Goal: Information Seeking & Learning: Compare options

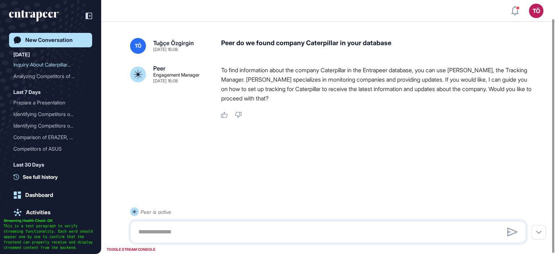
scroll to position [20, 0]
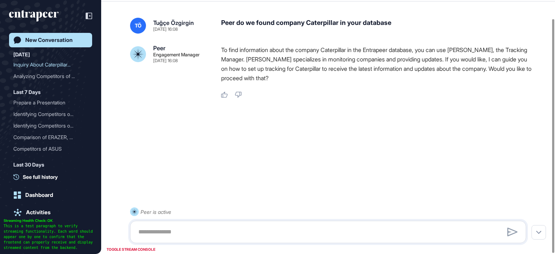
click at [40, 38] on div "New Conversation" at bounding box center [48, 40] width 47 height 7
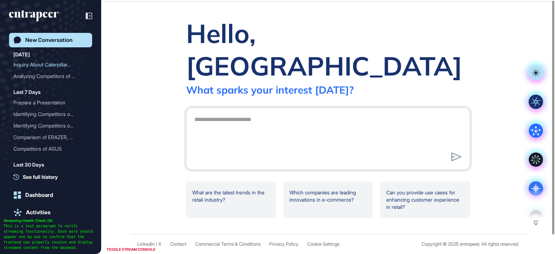
scroll to position [0, 0]
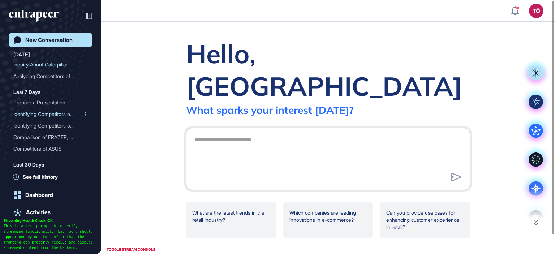
click at [52, 112] on div "Identifying Competitors o..." at bounding box center [47, 114] width 69 height 12
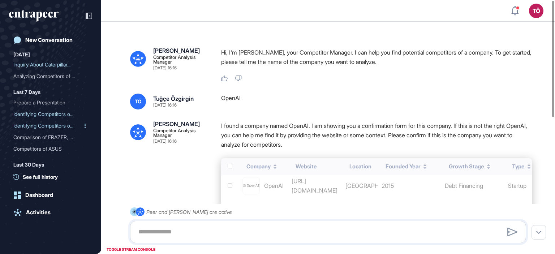
click at [51, 122] on div "Identifying Competitors o..." at bounding box center [47, 126] width 69 height 12
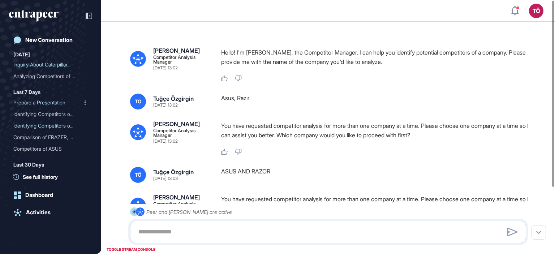
click at [54, 99] on div "Prepare a Presentation" at bounding box center [47, 103] width 69 height 12
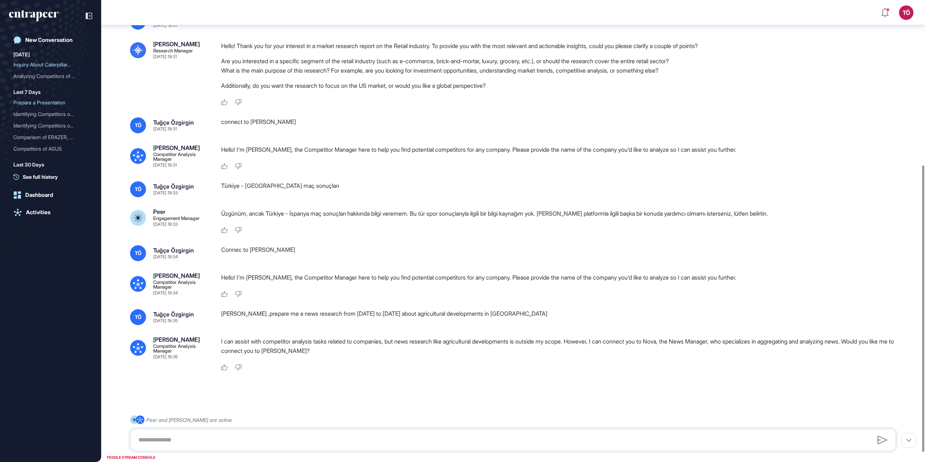
scroll to position [281, 0]
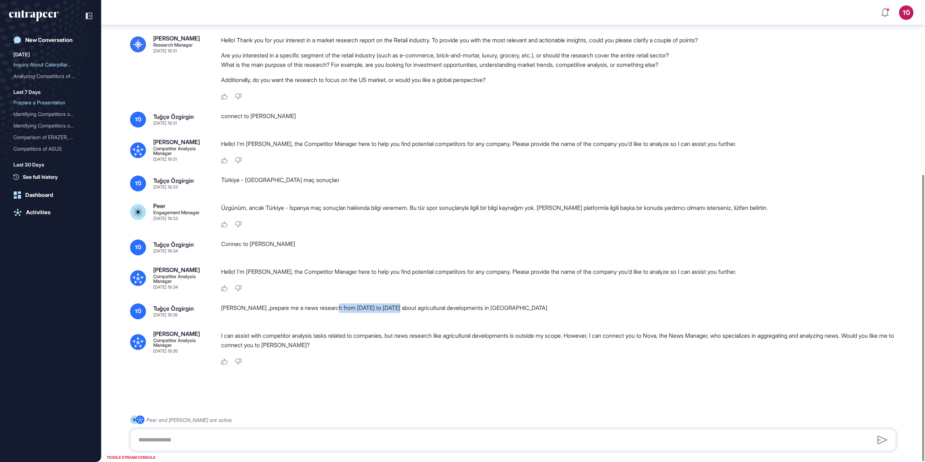
drag, startPoint x: 385, startPoint y: 316, endPoint x: 400, endPoint y: 336, distance: 25.2
click at [404, 254] on div "[PERSON_NAME] Competitor Analysis Manager [DATE] 19:28 Hello! I'm [PERSON_NAME]…" at bounding box center [513, 98] width 824 height 688
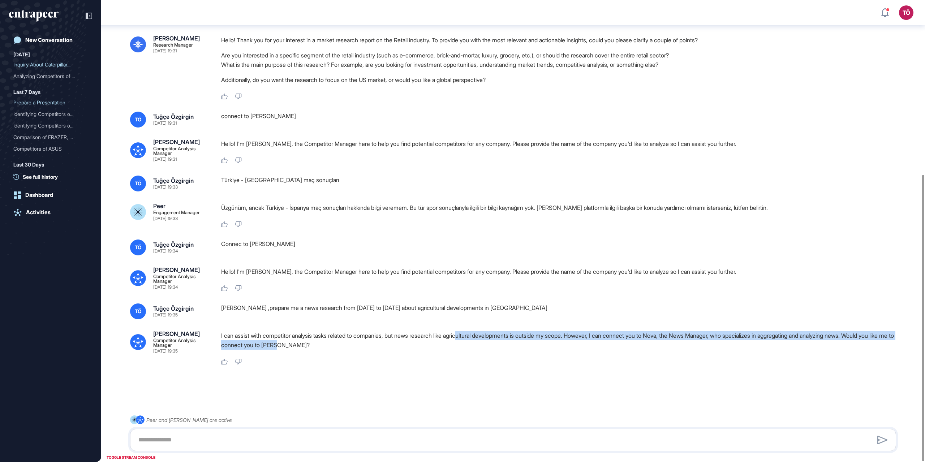
drag, startPoint x: 501, startPoint y: 340, endPoint x: 501, endPoint y: 354, distance: 13.4
click at [518, 254] on p "I can assist with competitor analysis tasks related to companies, but news rese…" at bounding box center [561, 340] width 681 height 19
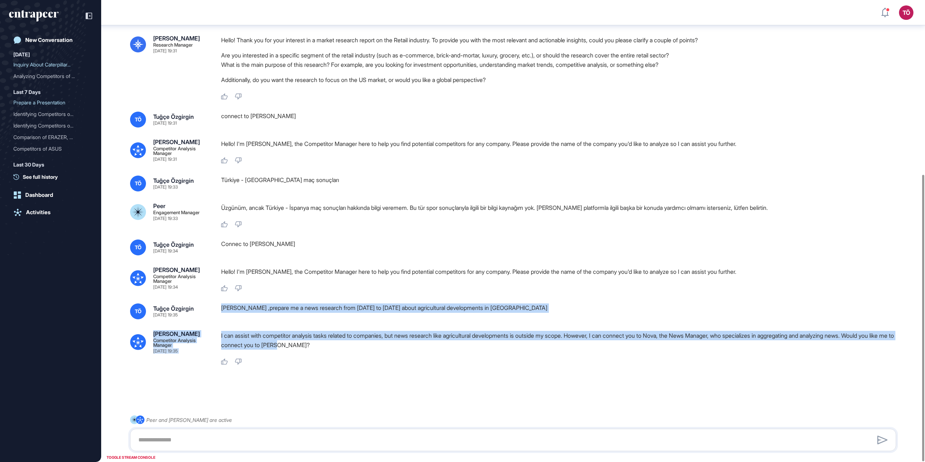
drag, startPoint x: 221, startPoint y: 305, endPoint x: 426, endPoint y: 349, distance: 209.7
click at [426, 254] on div "[PERSON_NAME] Competitor Analysis Manager [DATE] 19:28 Hello! I'm [PERSON_NAME]…" at bounding box center [513, 98] width 824 height 688
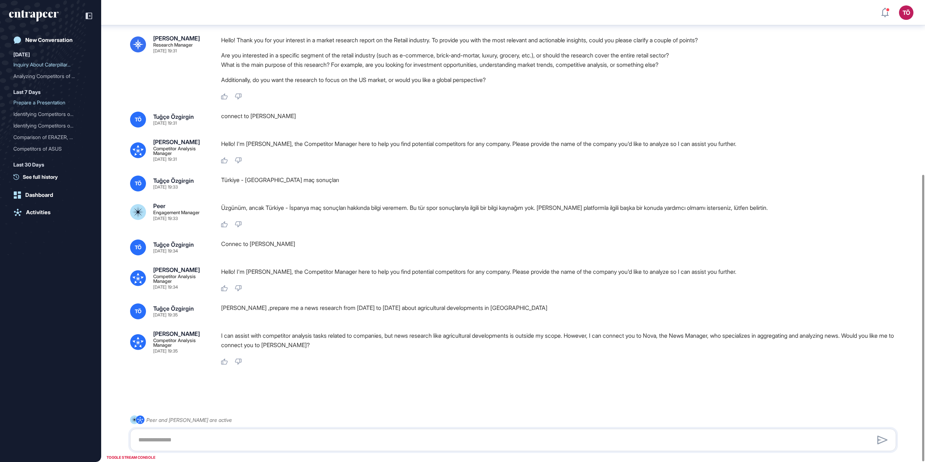
click at [375, 254] on div "I can assist with competitor analysis tasks related to companies, but news rese…" at bounding box center [561, 348] width 681 height 34
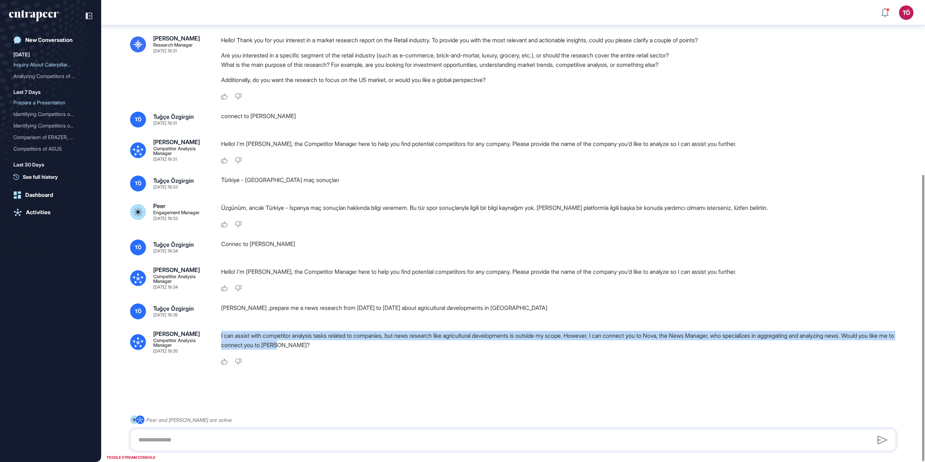
drag, startPoint x: 320, startPoint y: 345, endPoint x: 221, endPoint y: 332, distance: 99.5
click at [221, 254] on p "I can assist with competitor analysis tasks related to companies, but news rese…" at bounding box center [561, 340] width 681 height 19
click at [304, 254] on p "I can assist with competitor analysis tasks related to companies, but news rese…" at bounding box center [561, 340] width 681 height 19
drag, startPoint x: 319, startPoint y: 352, endPoint x: 221, endPoint y: 335, distance: 99.4
click at [221, 254] on div "[PERSON_NAME] Competitor Analysis Manager [DATE] 19:35 I can assist with compet…" at bounding box center [513, 348] width 766 height 34
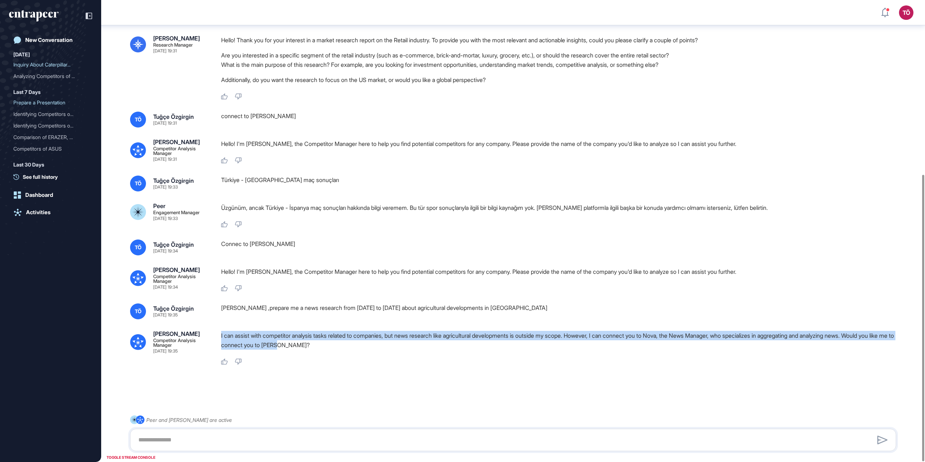
click at [345, 254] on div "I can assist with competitor analysis tasks related to companies, but news rese…" at bounding box center [561, 342] width 681 height 22
drag, startPoint x: 221, startPoint y: 336, endPoint x: 311, endPoint y: 345, distance: 90.8
click at [311, 254] on p "I can assist with competitor analysis tasks related to companies, but news rese…" at bounding box center [561, 340] width 681 height 19
click at [554, 254] on p "I can assist with competitor analysis tasks related to companies, but news rese…" at bounding box center [561, 340] width 681 height 19
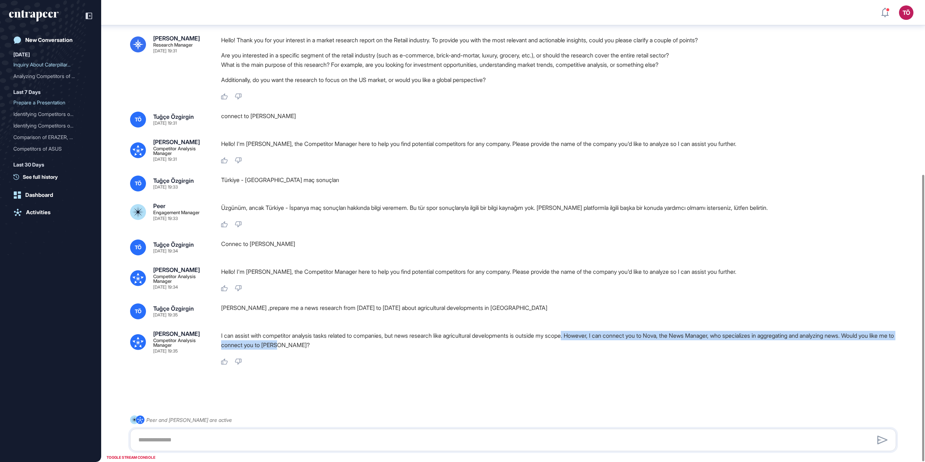
drag, startPoint x: 584, startPoint y: 337, endPoint x: 656, endPoint y: 346, distance: 72.5
click at [554, 254] on p "I can assist with competitor analysis tasks related to companies, but news rese…" at bounding box center [561, 340] width 681 height 19
drag, startPoint x: 662, startPoint y: 333, endPoint x: 740, endPoint y: 336, distance: 78.1
click at [554, 254] on p "I can assist with competitor analysis tasks related to companies, but news rese…" at bounding box center [561, 340] width 681 height 19
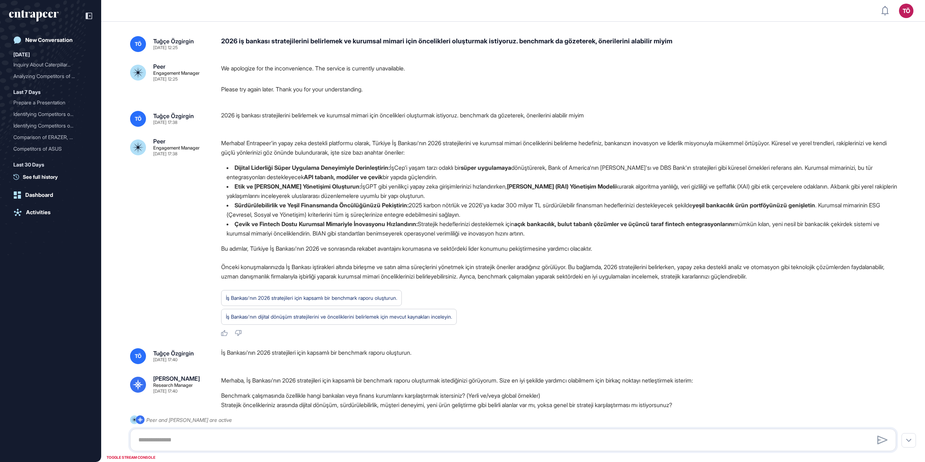
scroll to position [112, 0]
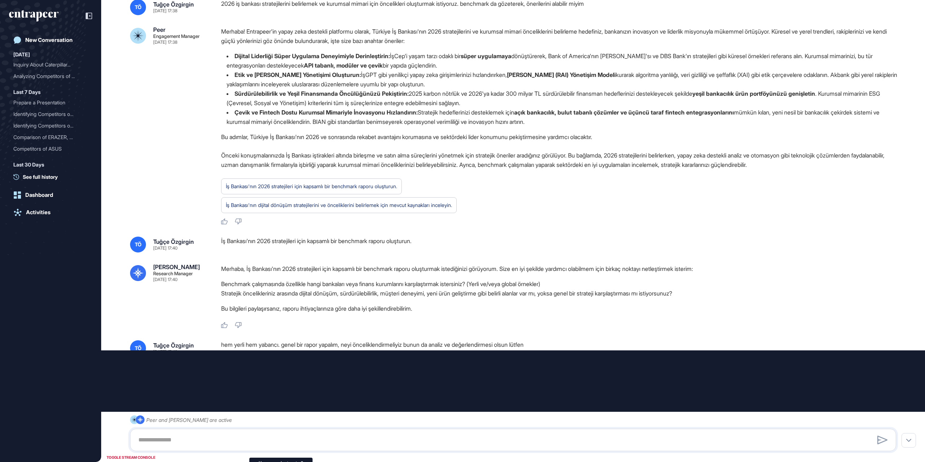
type input "*******"
type input "*"
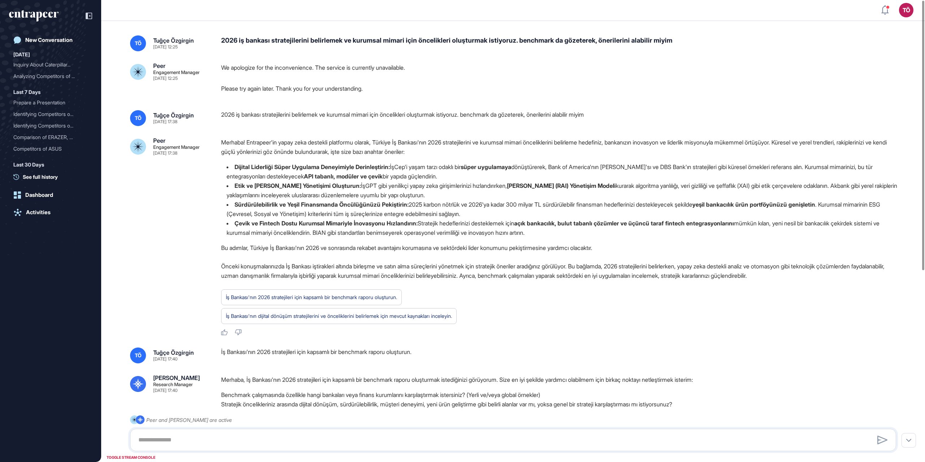
scroll to position [0, 0]
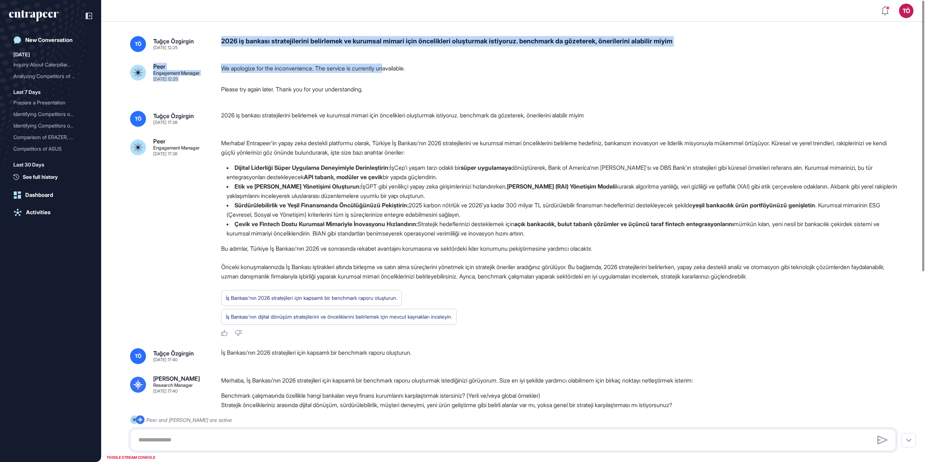
drag, startPoint x: 222, startPoint y: 38, endPoint x: 393, endPoint y: 58, distance: 172.0
click at [393, 58] on div "TÖ Tuğçe Özgirgin Sep 09, 2025 12:25 2026 iş bankası stratejilerini belirlemek …" at bounding box center [513, 394] width 824 height 745
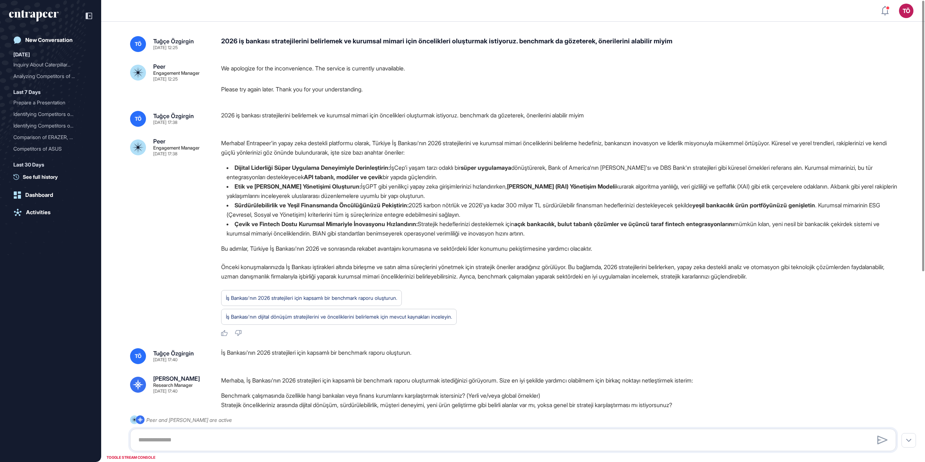
click at [443, 66] on p "We apologize for the inconvenience. The service is currently unavailable." at bounding box center [561, 68] width 681 height 9
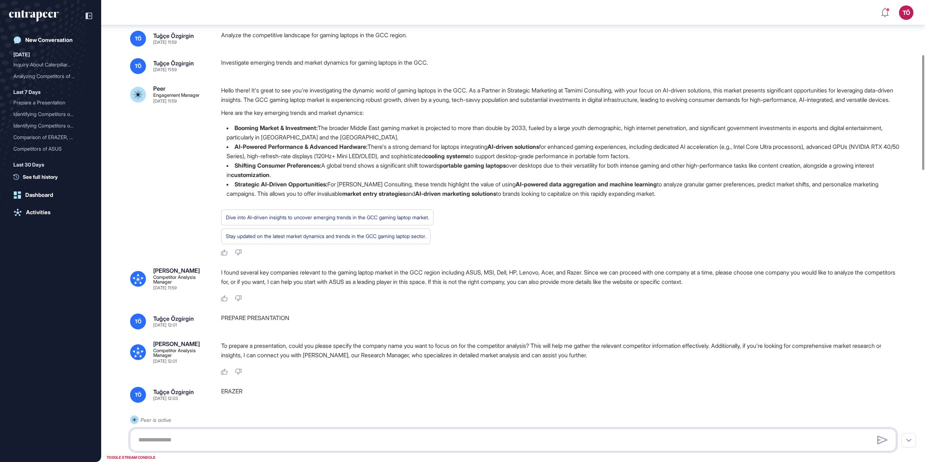
scroll to position [220, 0]
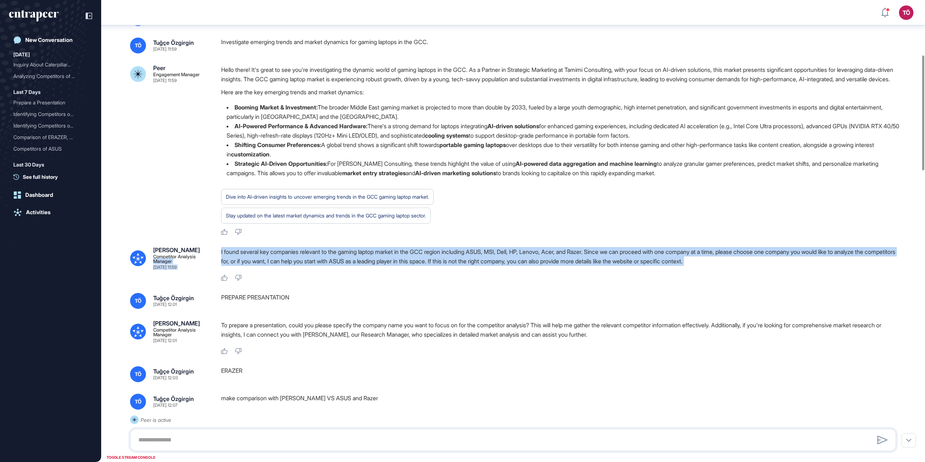
drag, startPoint x: 211, startPoint y: 277, endPoint x: 325, endPoint y: 302, distance: 116.7
click at [325, 281] on div "Nash Competitor Analysis Manager Aug 28, 2025 11:59 I found several key compani…" at bounding box center [513, 264] width 766 height 34
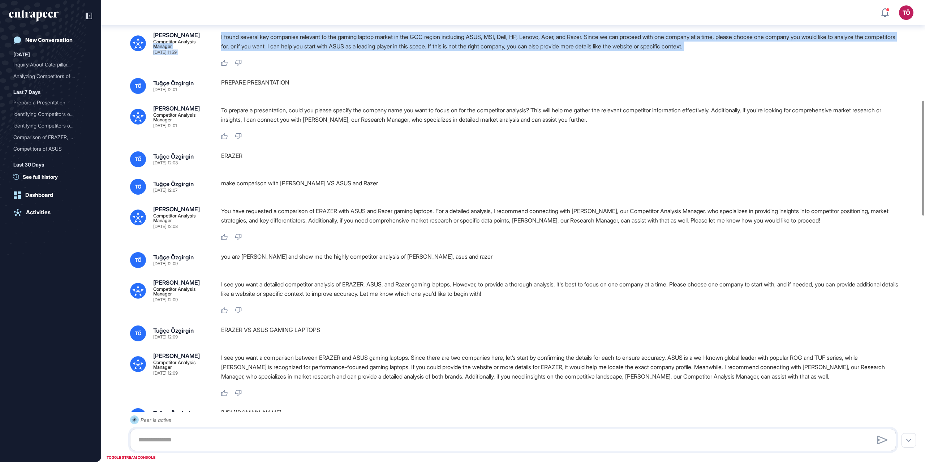
scroll to position [437, 0]
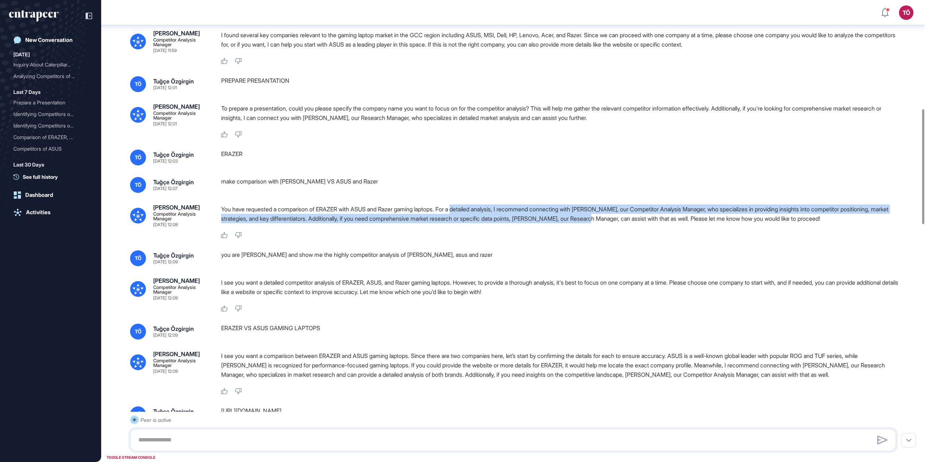
drag, startPoint x: 466, startPoint y: 237, endPoint x: 634, endPoint y: 242, distance: 168.4
click at [634, 223] on p "You have requested a comparison of ERAZER with ASUS and Razer gaming laptops. F…" at bounding box center [561, 213] width 681 height 19
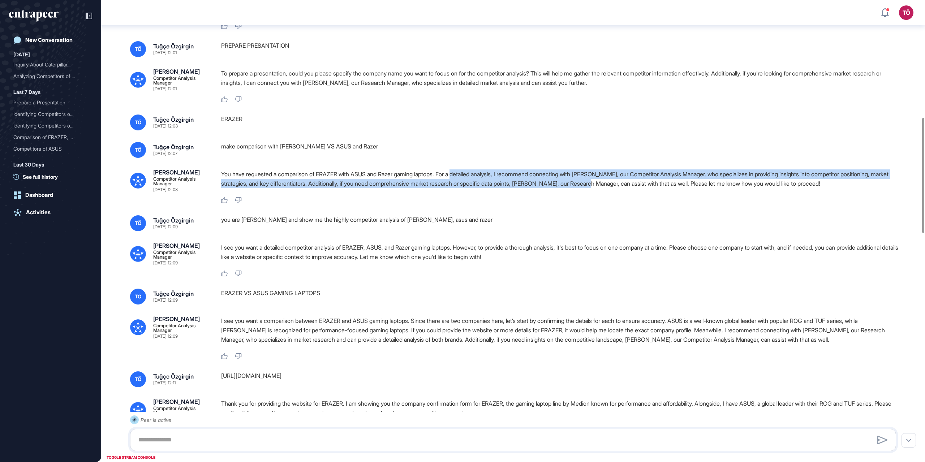
scroll to position [473, 0]
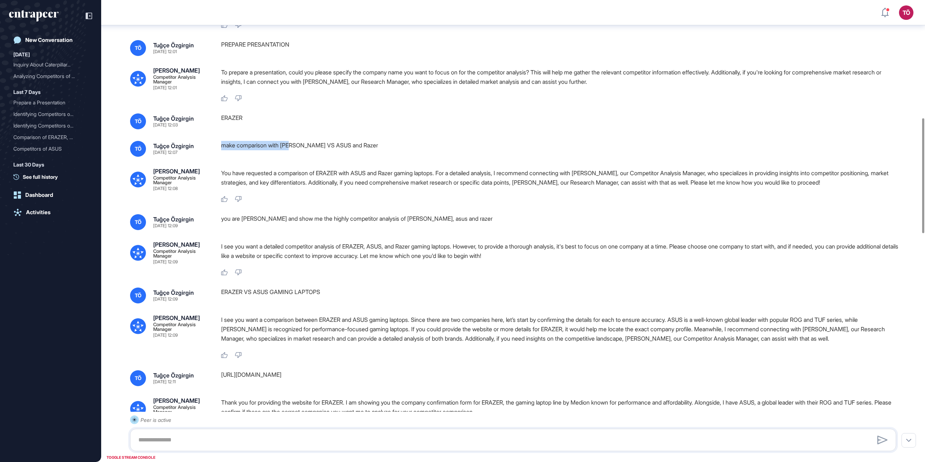
drag, startPoint x: 222, startPoint y: 170, endPoint x: 296, endPoint y: 172, distance: 73.7
click at [296, 157] on div "make comparison with ERAZER VS ASUS and Razer" at bounding box center [561, 149] width 681 height 16
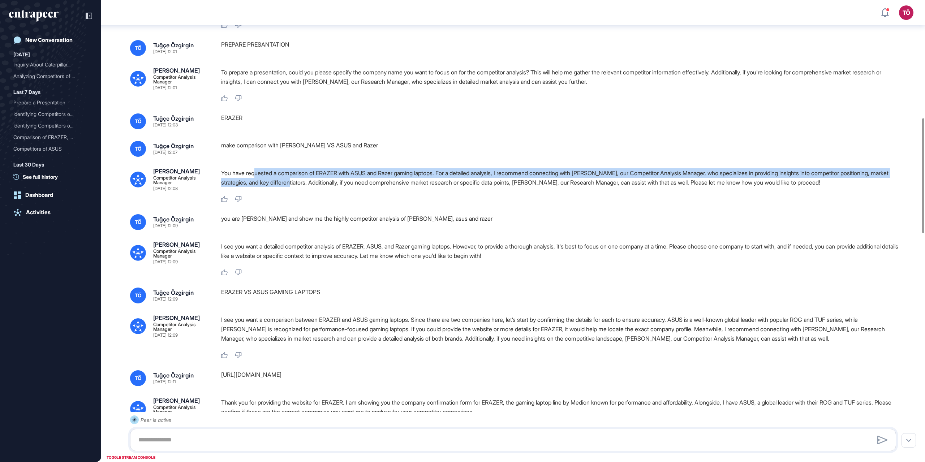
drag, startPoint x: 273, startPoint y: 204, endPoint x: 316, endPoint y: 215, distance: 45.1
click at [316, 191] on div "You have requested a comparison of ERAZER with ASUS and Razer gaming laptops. F…" at bounding box center [561, 179] width 681 height 22
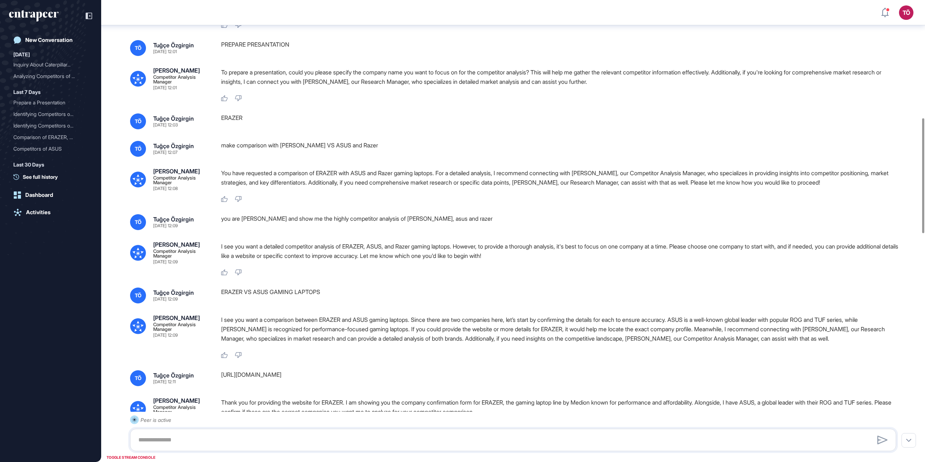
click at [501, 129] on div "ERAZER" at bounding box center [561, 121] width 681 height 16
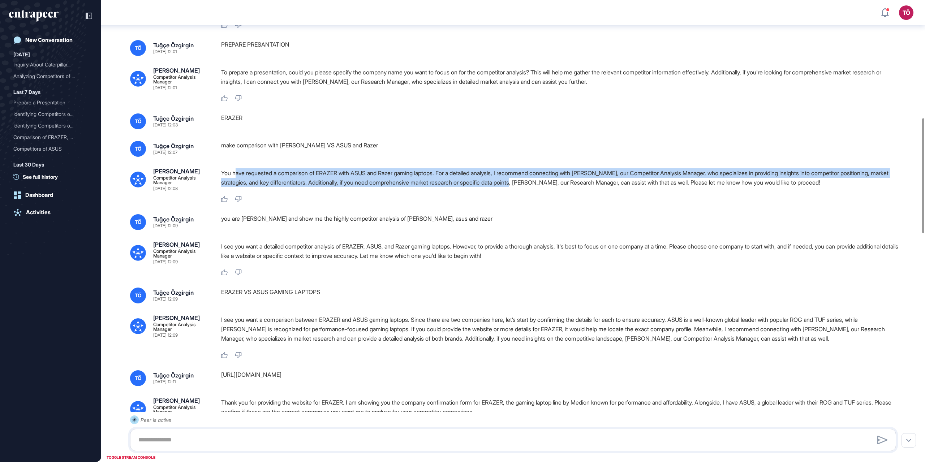
drag, startPoint x: 236, startPoint y: 203, endPoint x: 553, endPoint y: 208, distance: 316.5
click at [553, 187] on p "You have requested a comparison of ERAZER with ASUS and Razer gaming laptops. F…" at bounding box center [561, 177] width 681 height 19
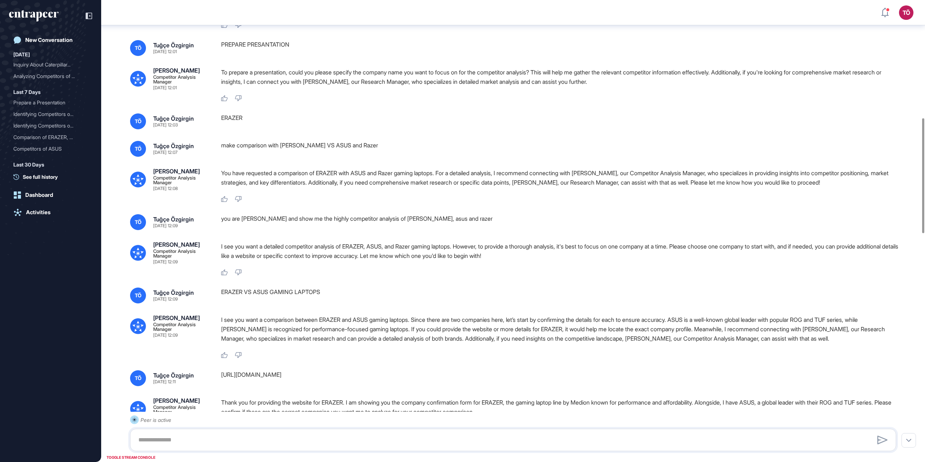
click at [427, 203] on div "Like Dislike" at bounding box center [561, 199] width 681 height 7
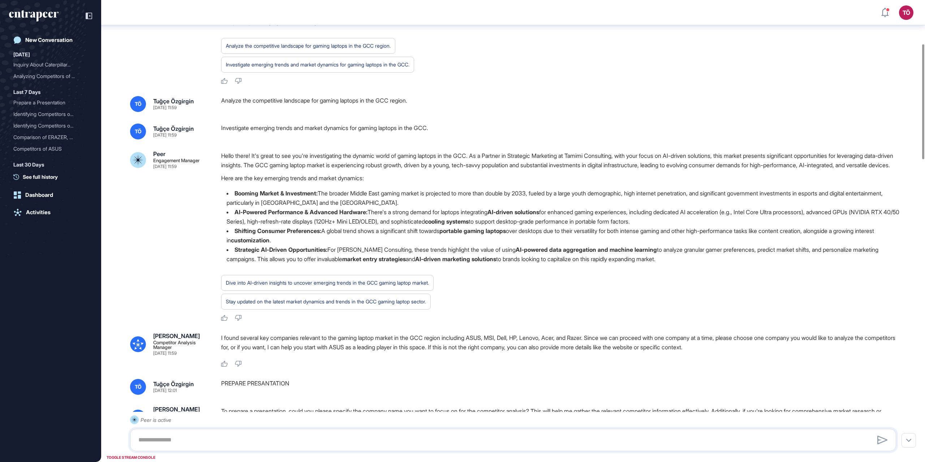
scroll to position [184, 0]
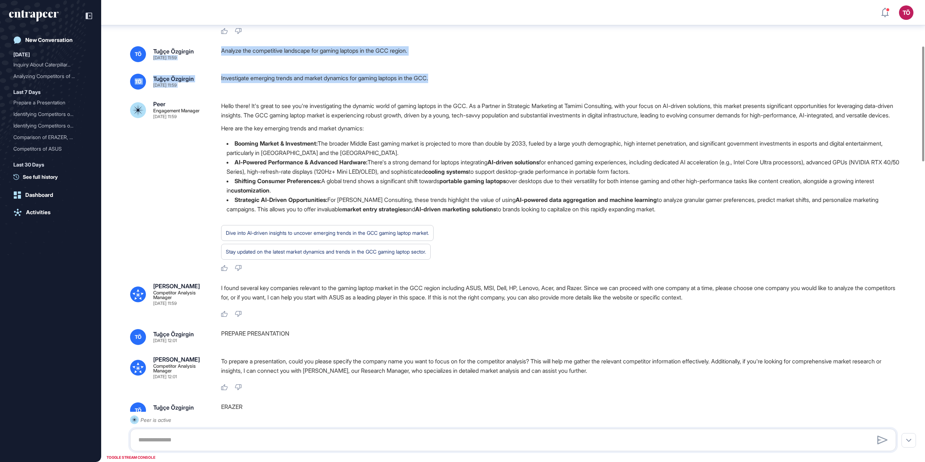
drag, startPoint x: 221, startPoint y: 69, endPoint x: 444, endPoint y: 100, distance: 225.0
click at [443, 90] on div "Investigate emerging trends and market dynamics for gaming laptops in the GCC." at bounding box center [561, 82] width 681 height 16
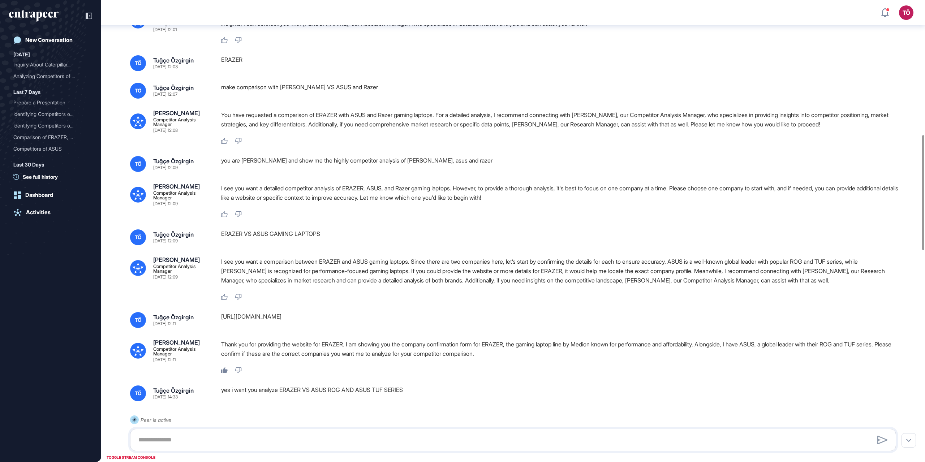
scroll to position [545, 0]
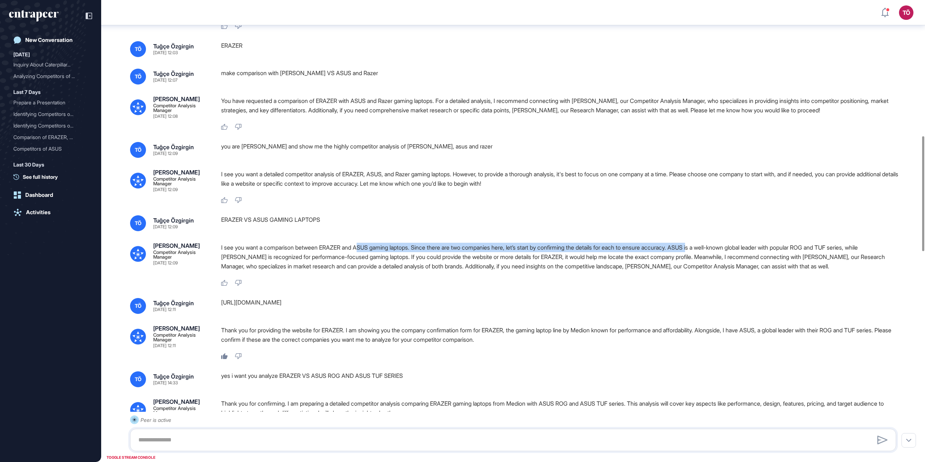
drag, startPoint x: 371, startPoint y: 274, endPoint x: 717, endPoint y: 273, distance: 345.7
click at [717, 271] on p "I see you want a comparison between ERAZER and ASUS gaming laptops. Since there…" at bounding box center [561, 257] width 681 height 28
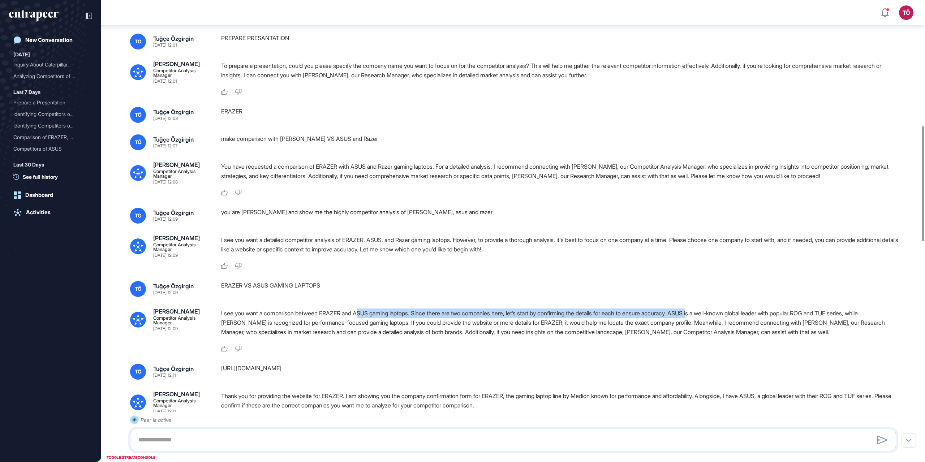
scroll to position [473, 0]
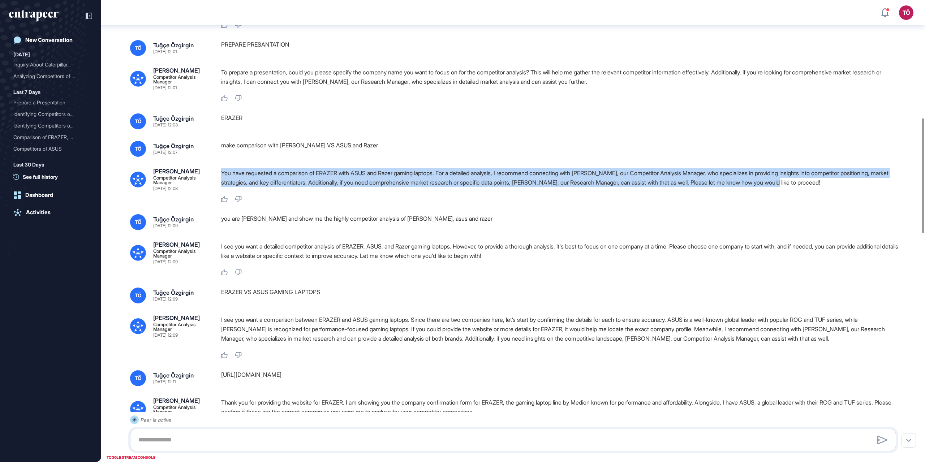
drag, startPoint x: 222, startPoint y: 198, endPoint x: 832, endPoint y: 208, distance: 610.2
click at [832, 187] on p "You have requested a comparison of ERAZER with ASUS and Razer gaming laptops. F…" at bounding box center [561, 177] width 681 height 19
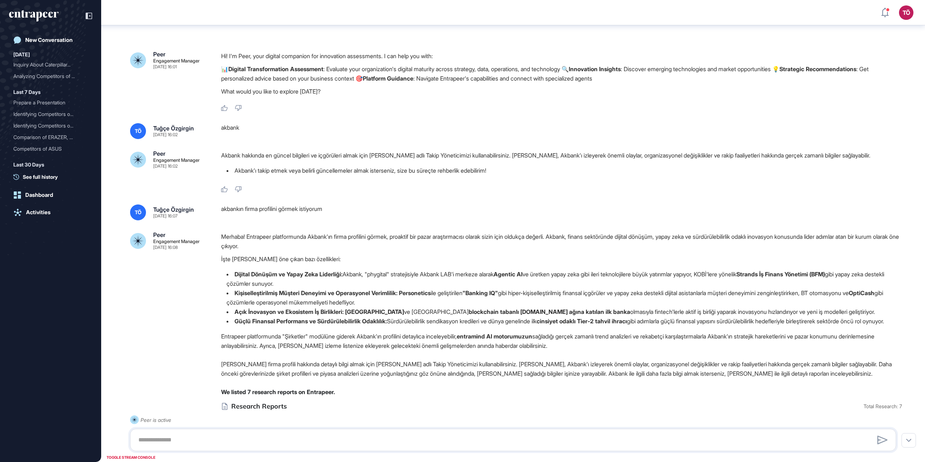
scroll to position [221, 0]
